Goal: Navigation & Orientation: Understand site structure

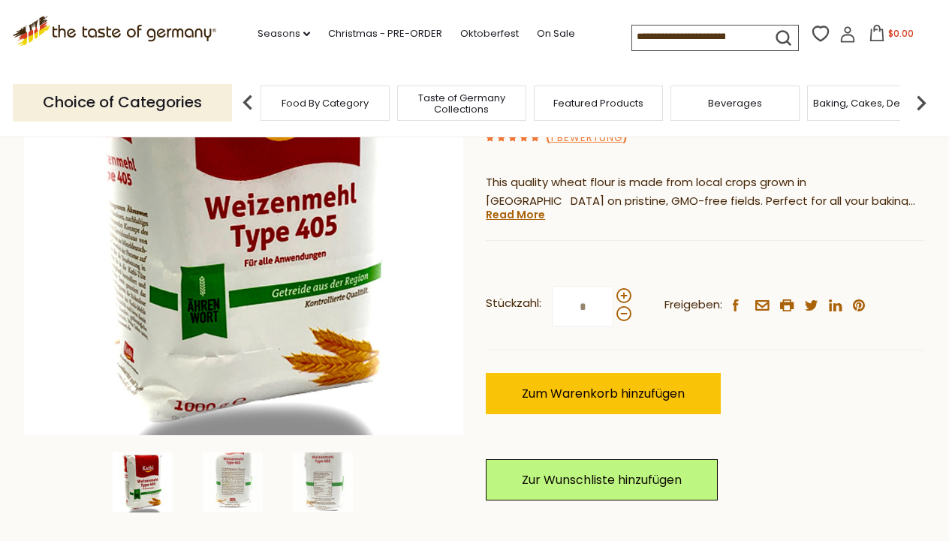
scroll to position [252, 0]
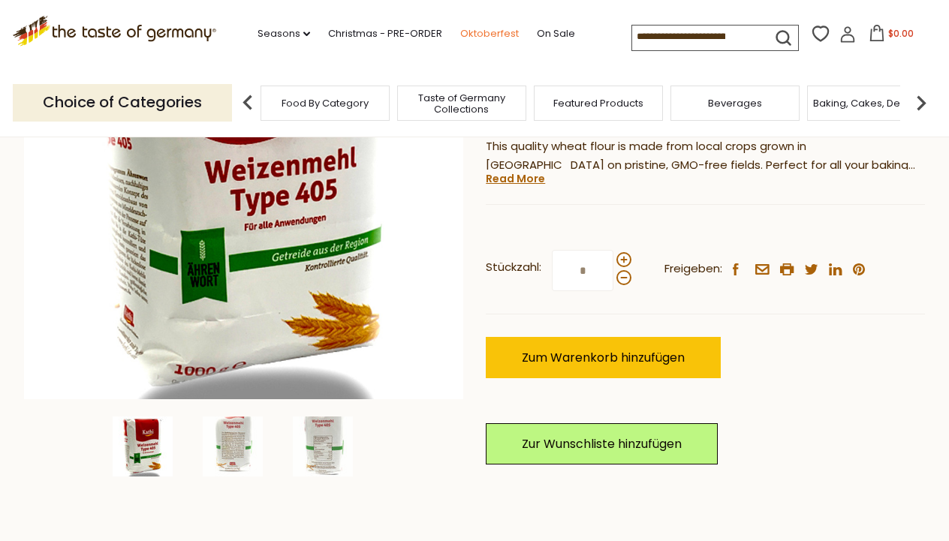
click at [460, 27] on link "Oktoberfest" at bounding box center [489, 34] width 59 height 17
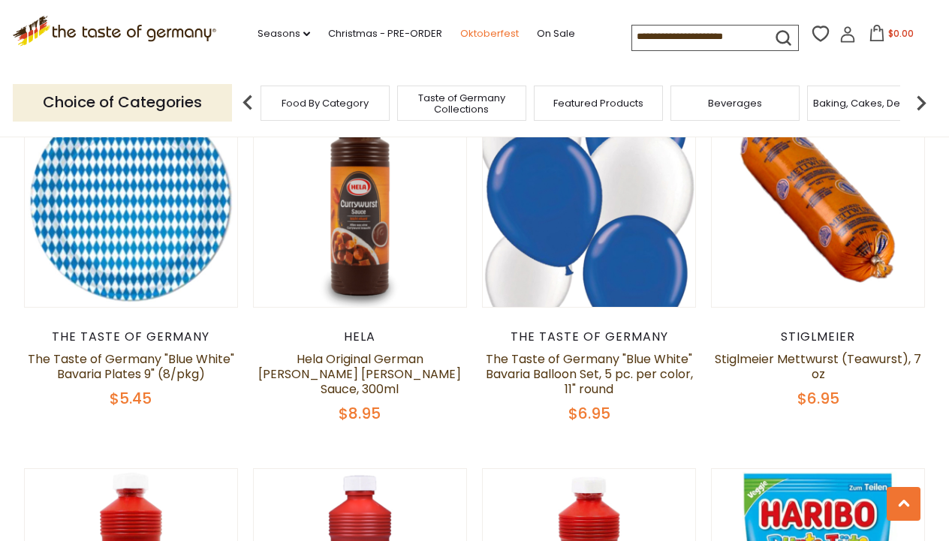
scroll to position [3019, 0]
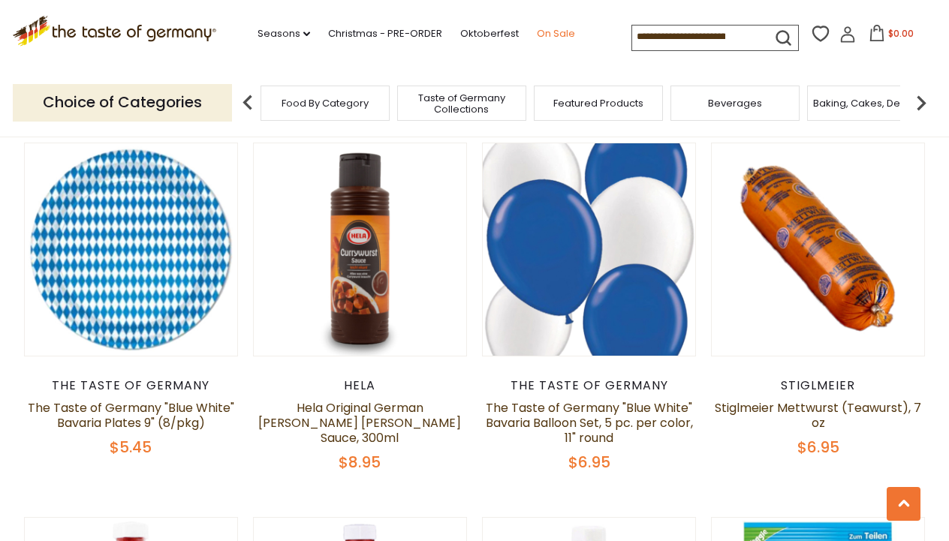
click at [537, 27] on link "On Sale" at bounding box center [556, 34] width 38 height 17
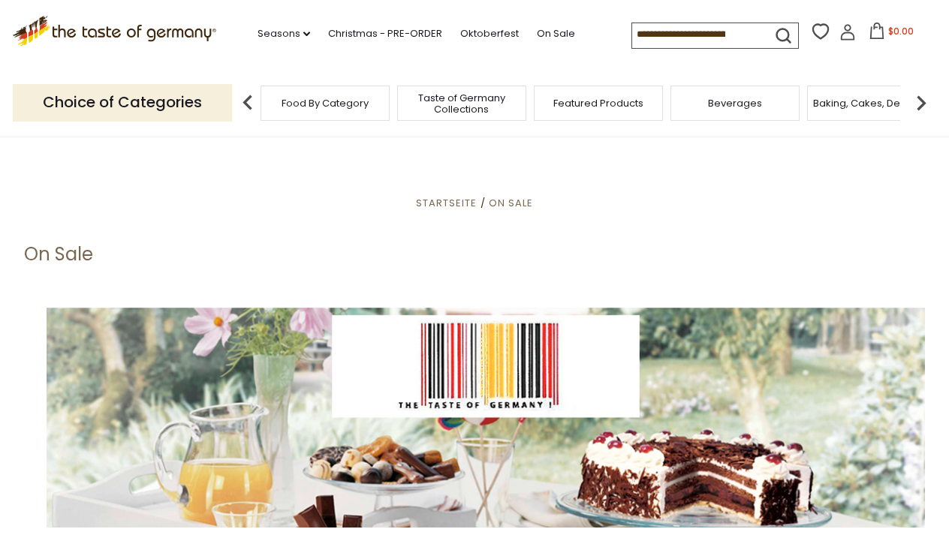
click at [472, 98] on span "Taste of Germany Collections" at bounding box center [462, 103] width 120 height 23
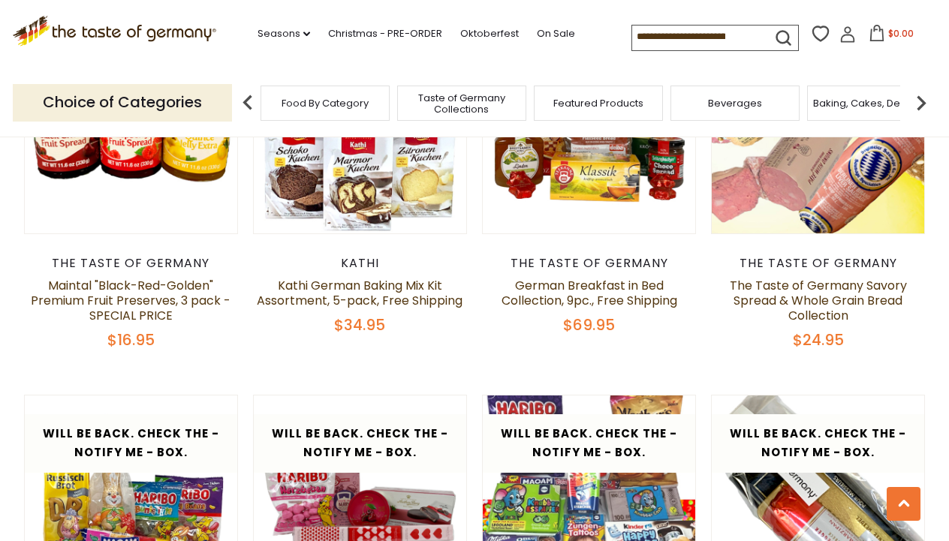
scroll to position [2339, 0]
